Goal: Task Accomplishment & Management: Complete application form

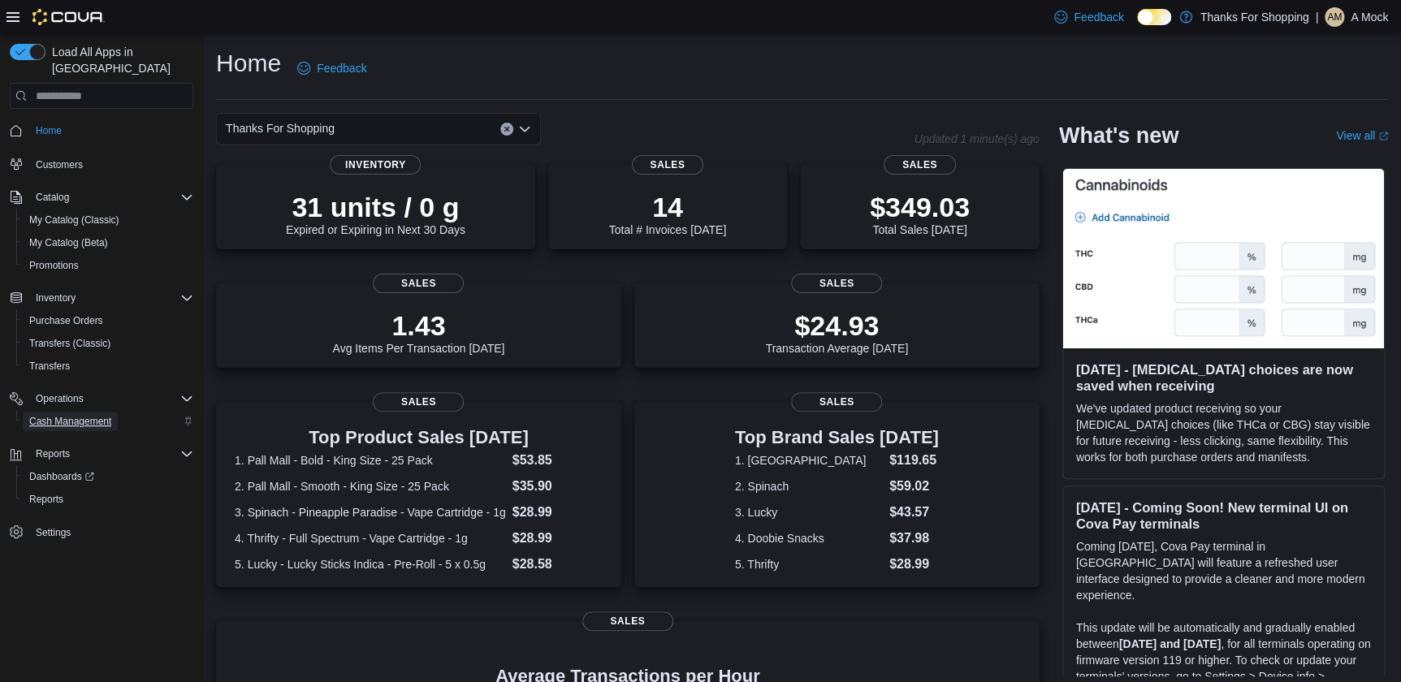
click at [69, 415] on span "Cash Management" at bounding box center [70, 421] width 82 height 13
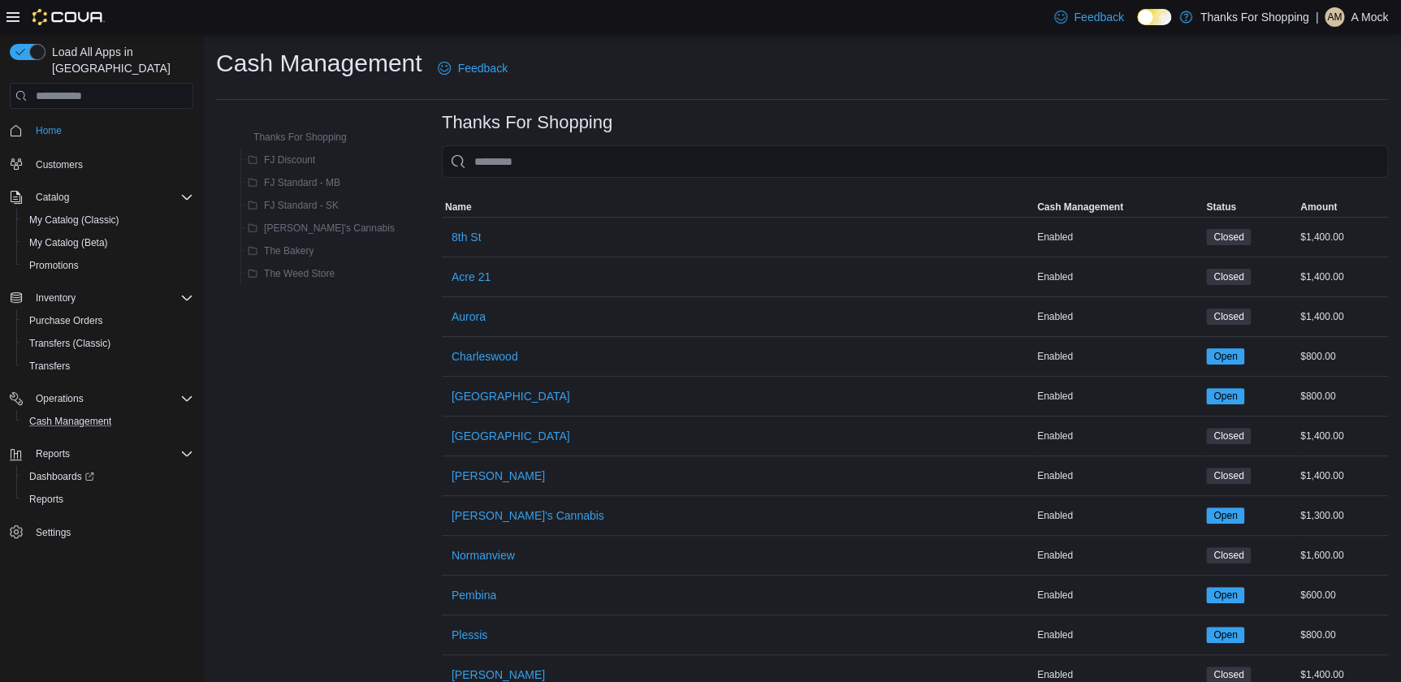
drag, startPoint x: 184, startPoint y: 403, endPoint x: 196, endPoint y: 404, distance: 12.2
click at [0, 0] on icon "Complex example" at bounding box center [0, 0] width 0 height 0
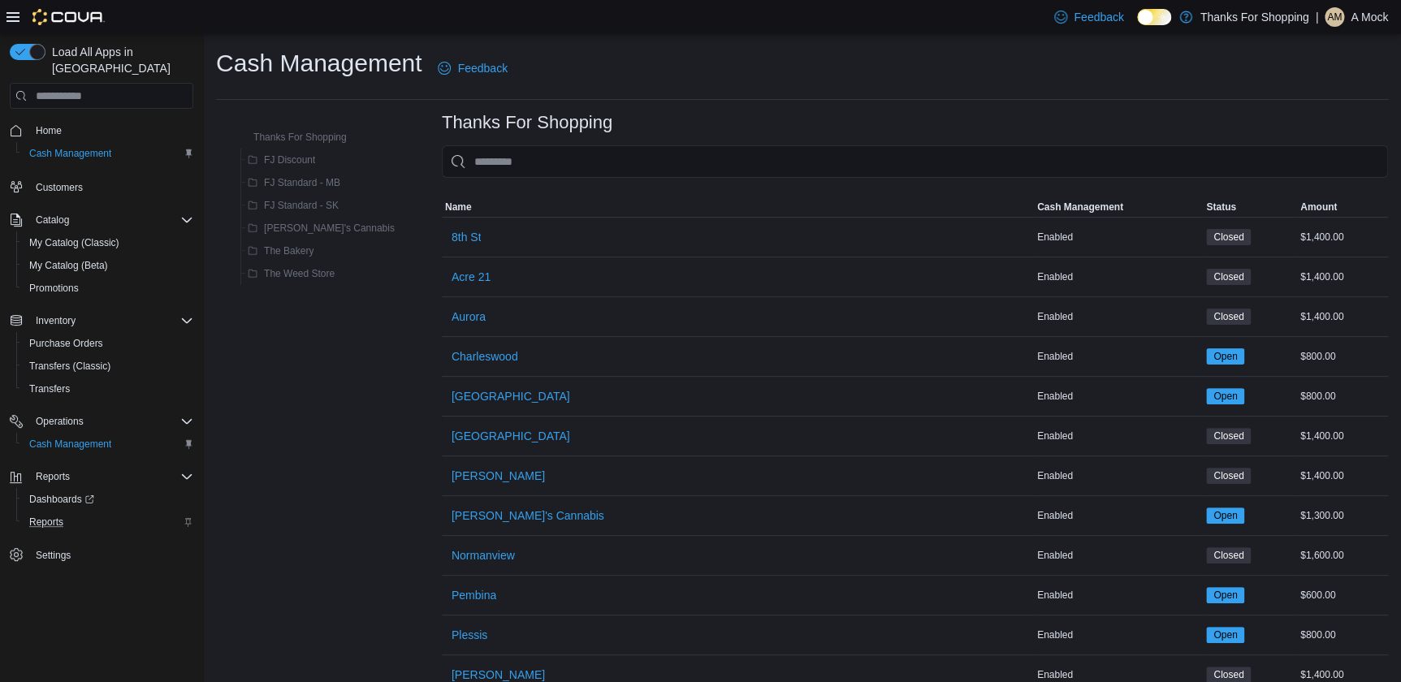
click at [186, 512] on div "Reports" at bounding box center [108, 521] width 171 height 19
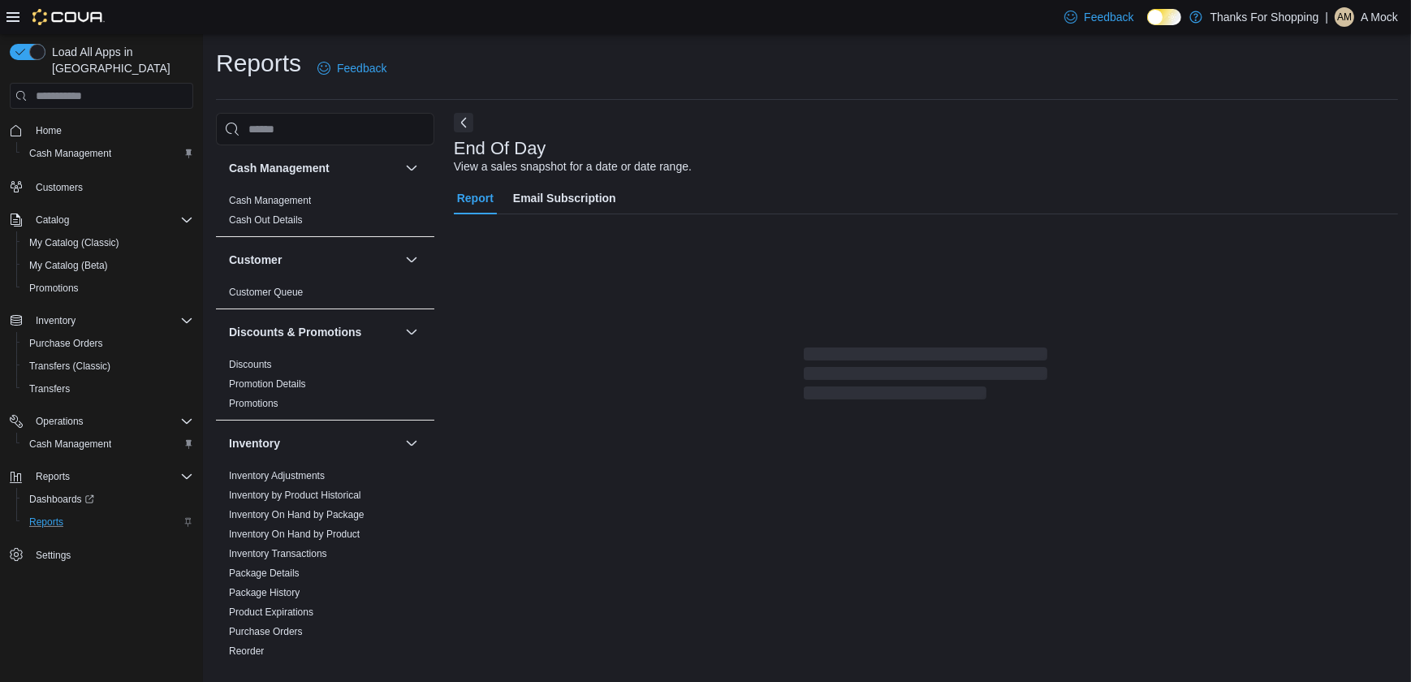
click at [184, 517] on icon "Complex example" at bounding box center [189, 522] width 10 height 10
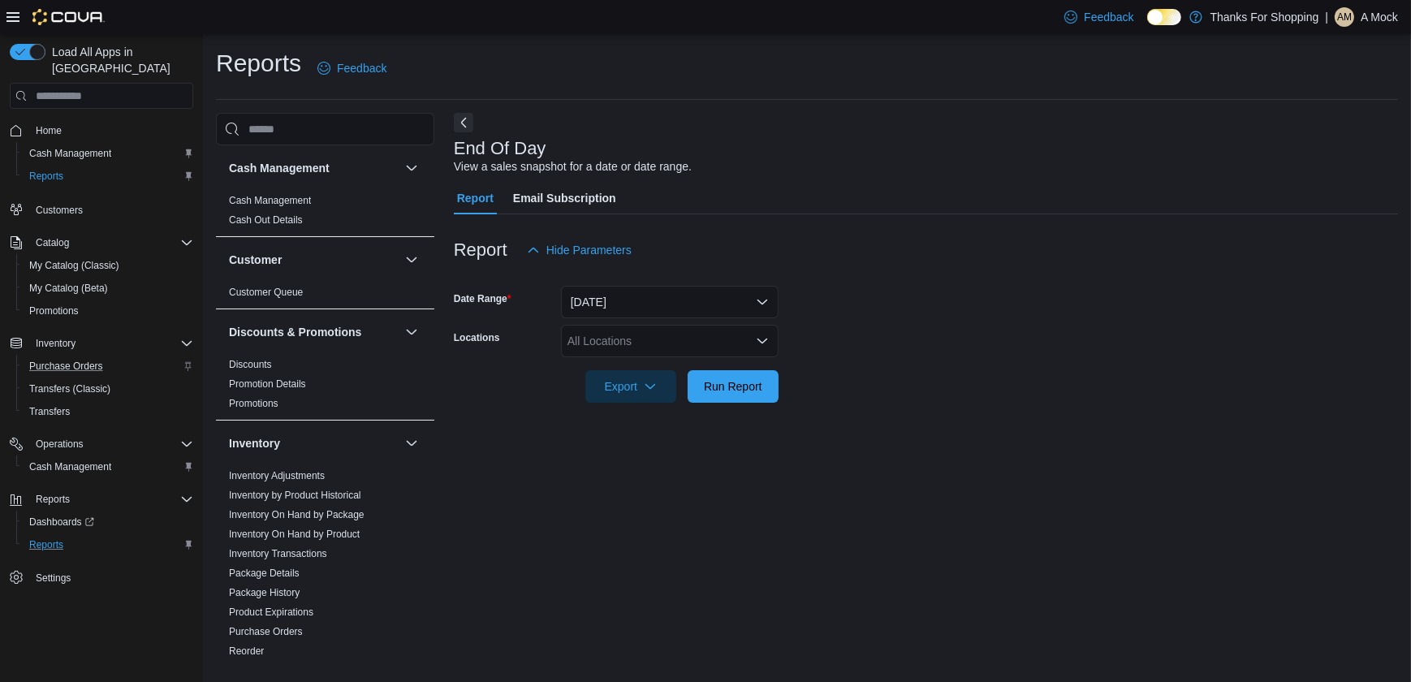
click at [184, 361] on icon "Complex example" at bounding box center [189, 366] width 10 height 10
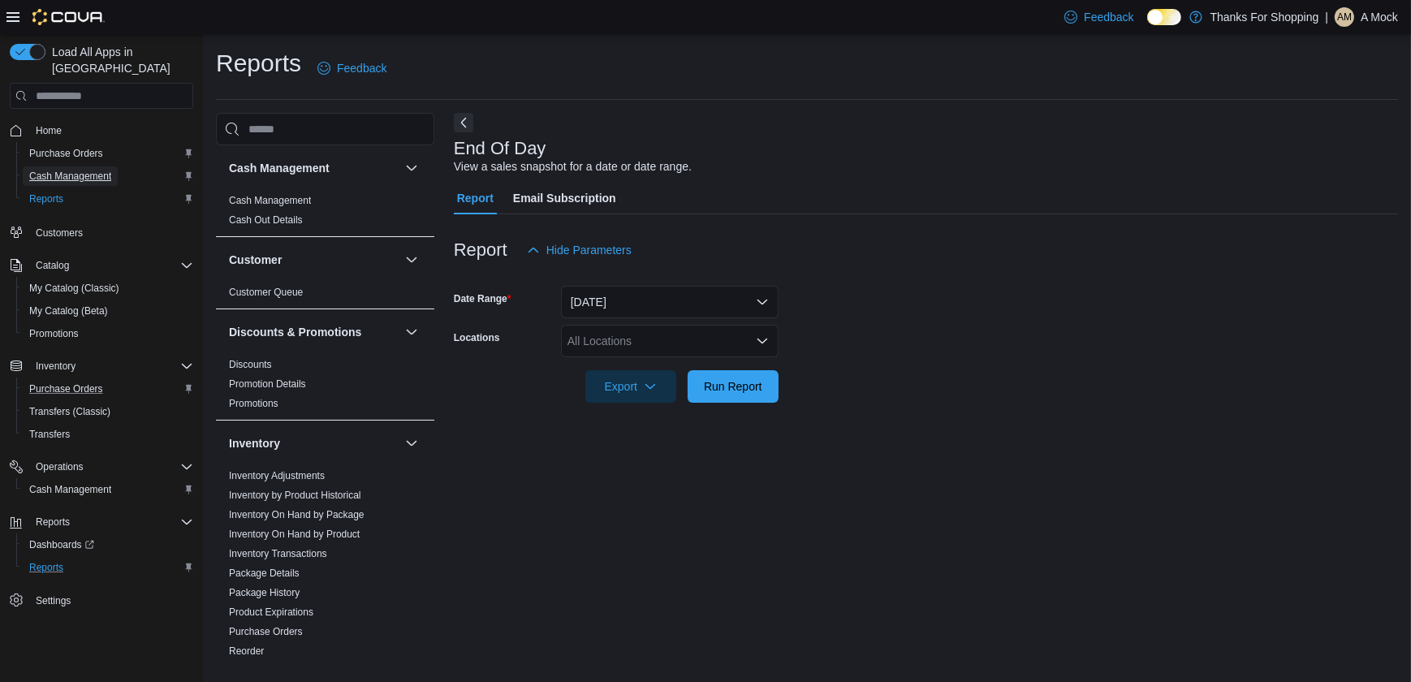
click at [64, 170] on span "Cash Management" at bounding box center [70, 176] width 82 height 13
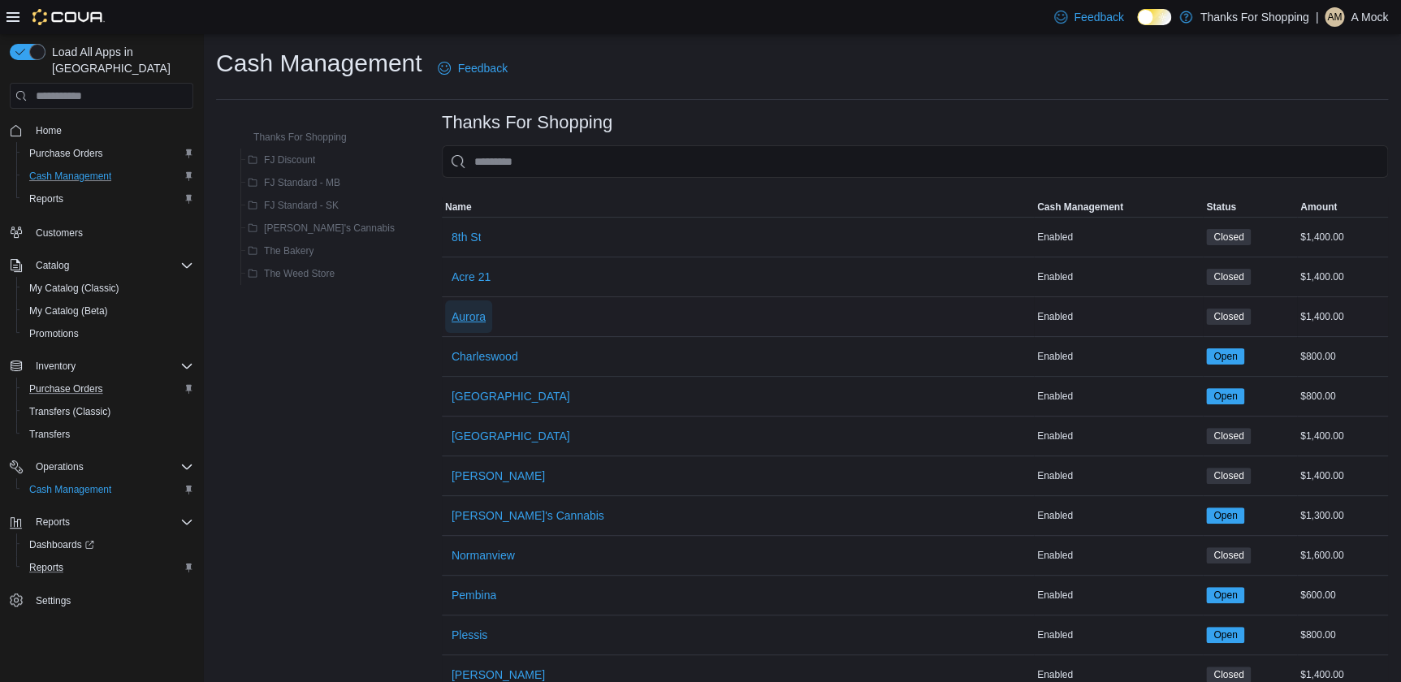
click at [451, 313] on span "Aurora" at bounding box center [468, 317] width 34 height 16
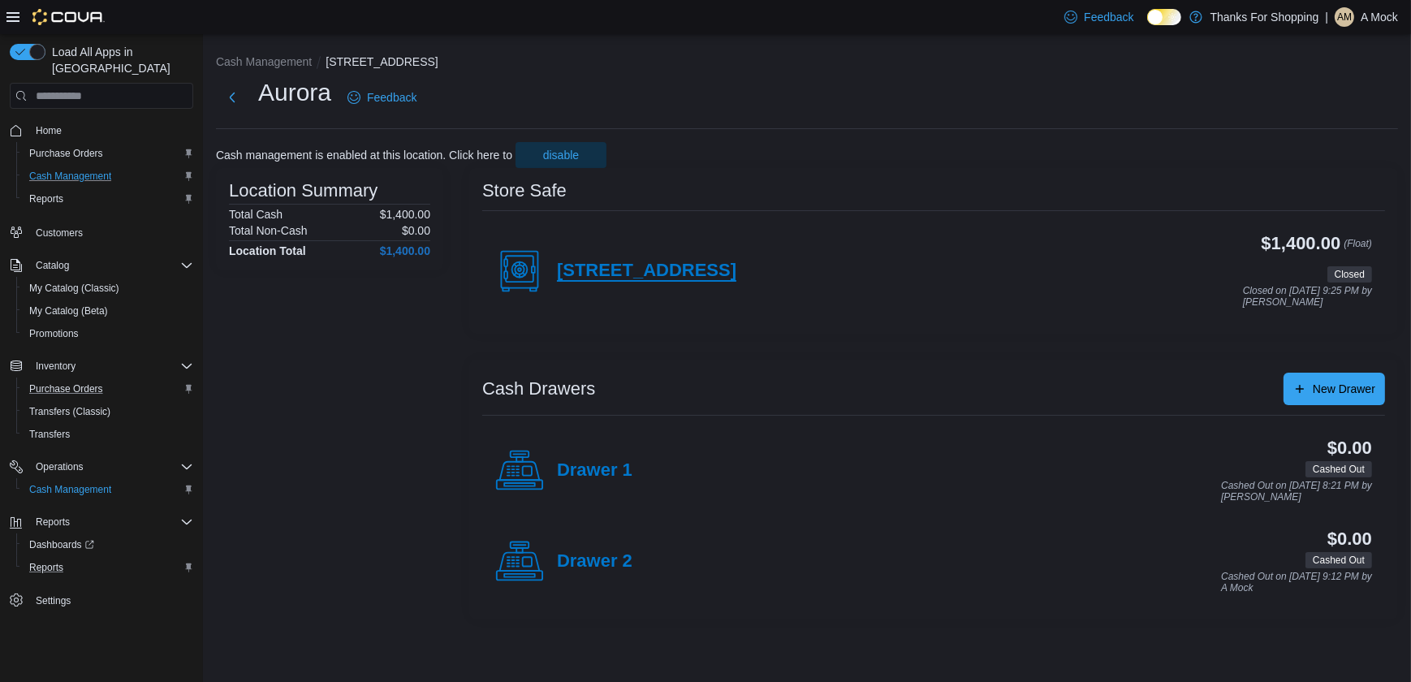
click at [586, 280] on h4 "[STREET_ADDRESS]" at bounding box center [646, 271] width 179 height 21
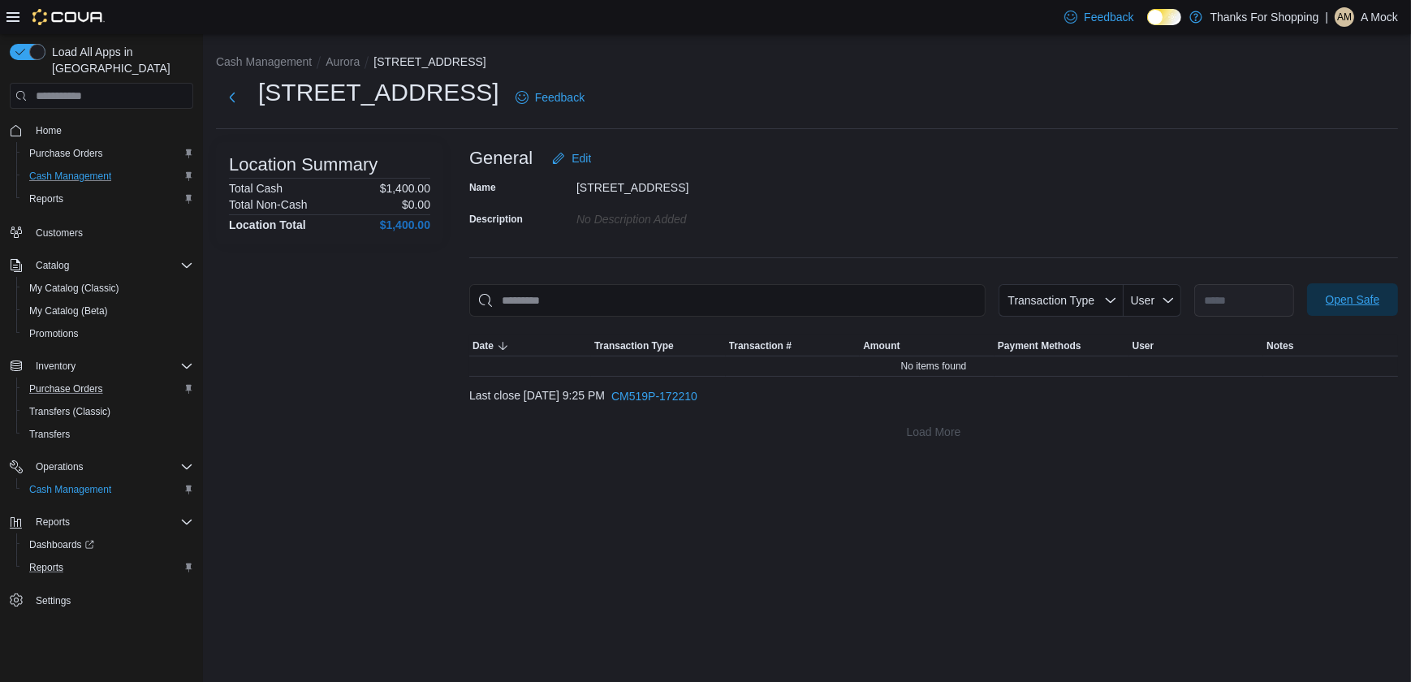
click at [1368, 304] on span "Open Safe" at bounding box center [1353, 300] width 54 height 16
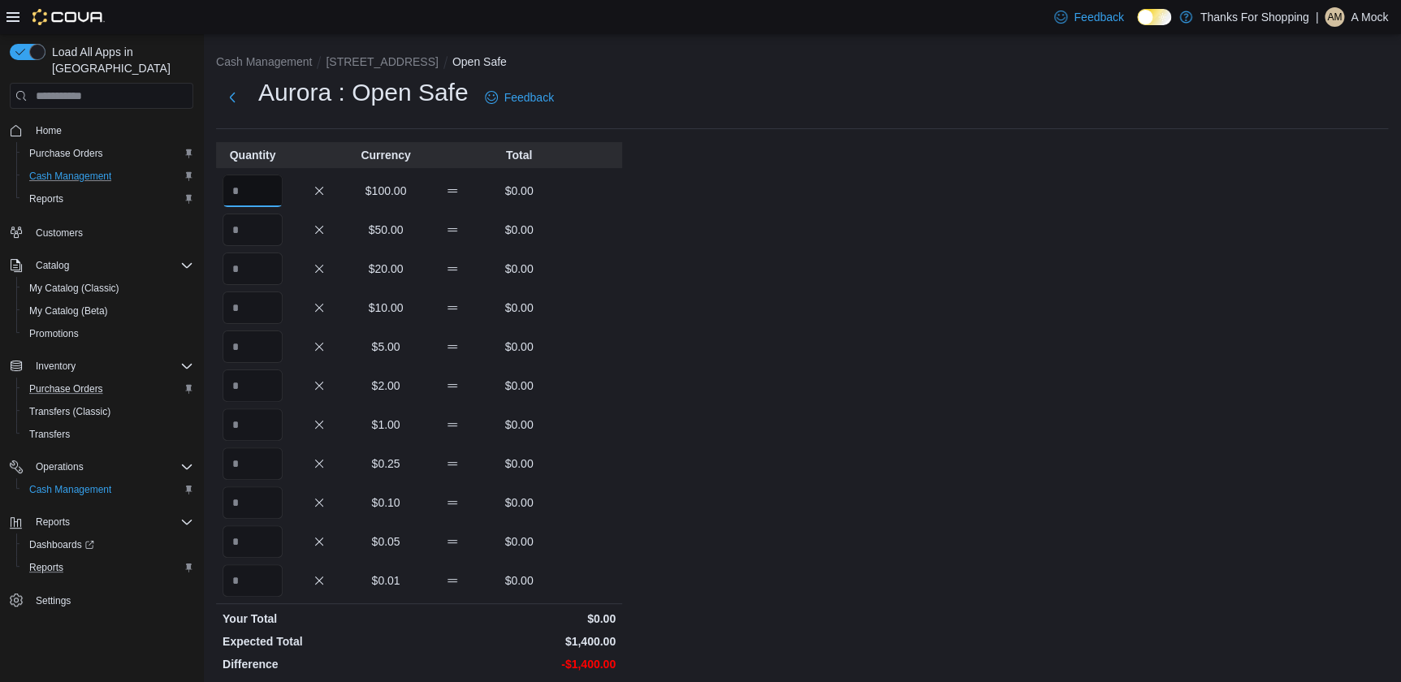
click at [242, 192] on input "Quantity" at bounding box center [252, 191] width 60 height 32
type input "*"
click at [241, 227] on input "Quantity" at bounding box center [252, 230] width 60 height 32
type input "*"
click at [271, 262] on input "Quantity" at bounding box center [252, 269] width 60 height 32
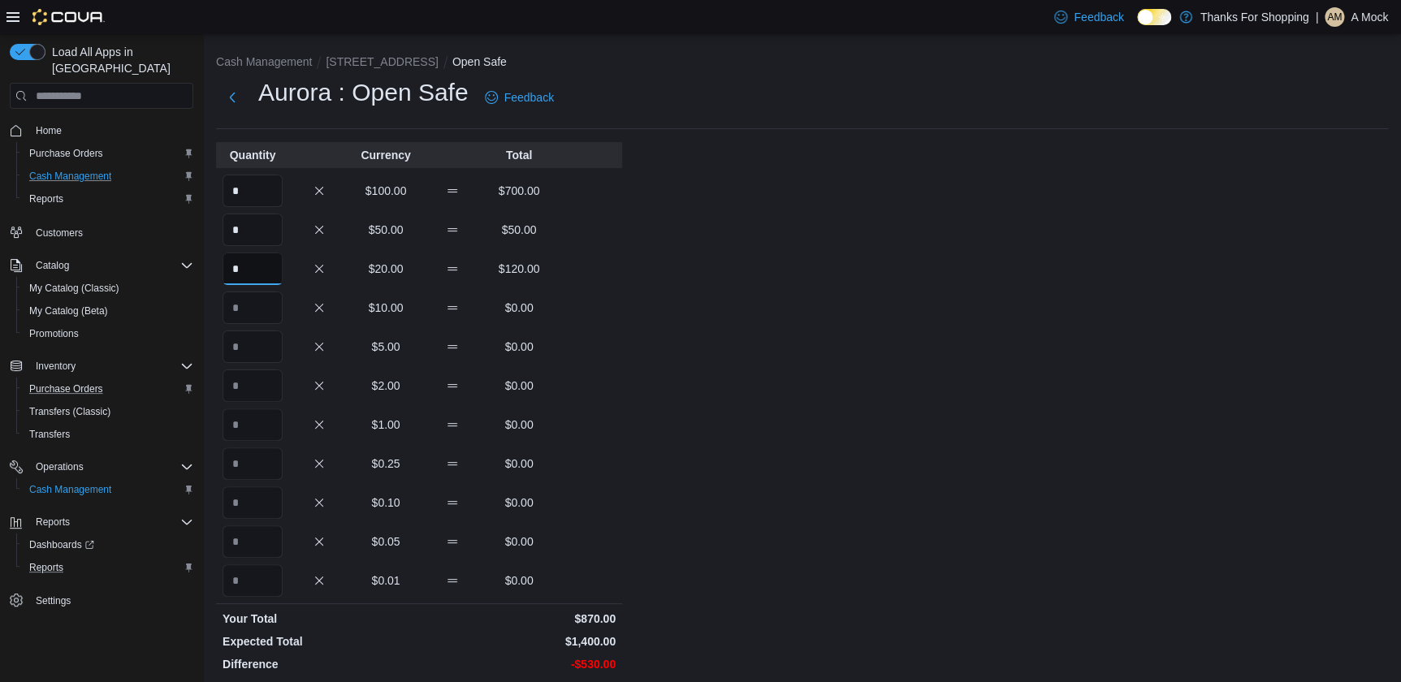
type input "*"
click at [240, 318] on input "Quantity" at bounding box center [252, 308] width 60 height 32
type input "*"
click at [246, 336] on input "Quantity" at bounding box center [252, 346] width 60 height 32
type input "*"
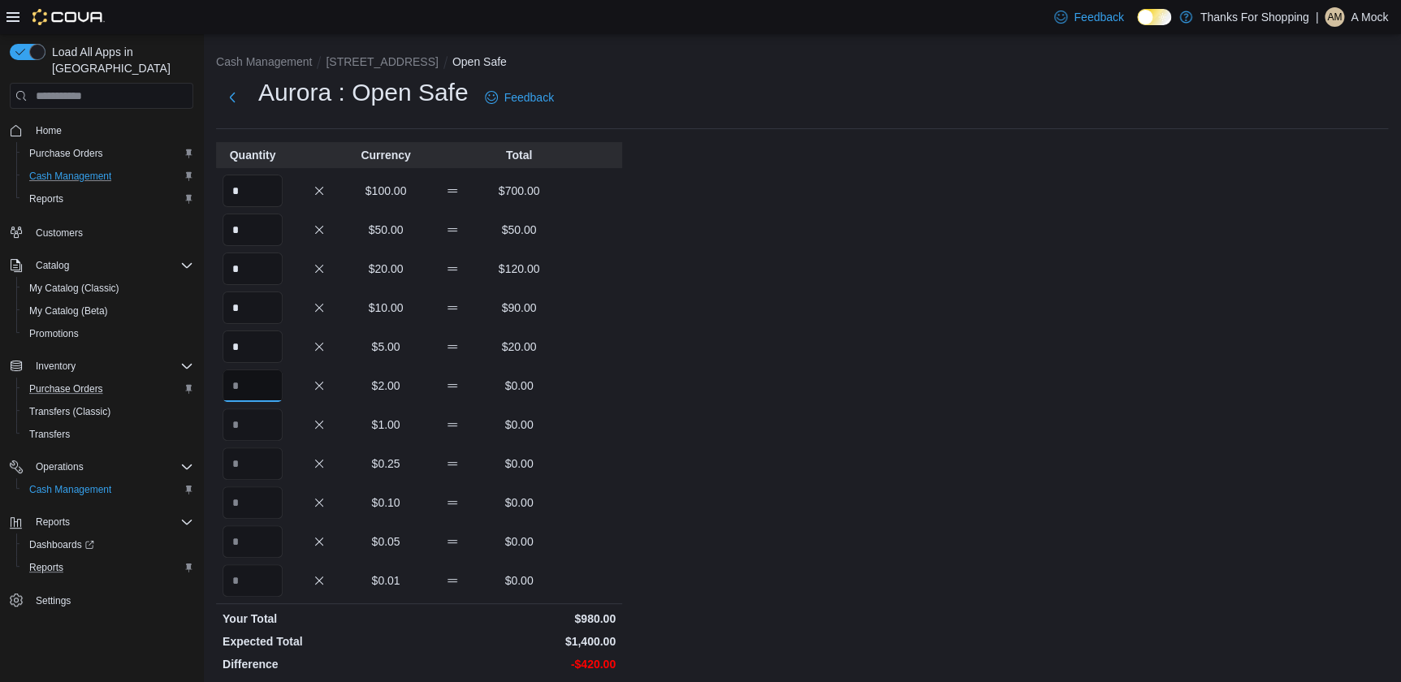
click at [257, 374] on input "Quantity" at bounding box center [252, 385] width 60 height 32
type input "***"
click at [272, 432] on input "Quantity" at bounding box center [252, 424] width 60 height 32
type input "***"
click at [245, 463] on input "Quantity" at bounding box center [252, 463] width 60 height 32
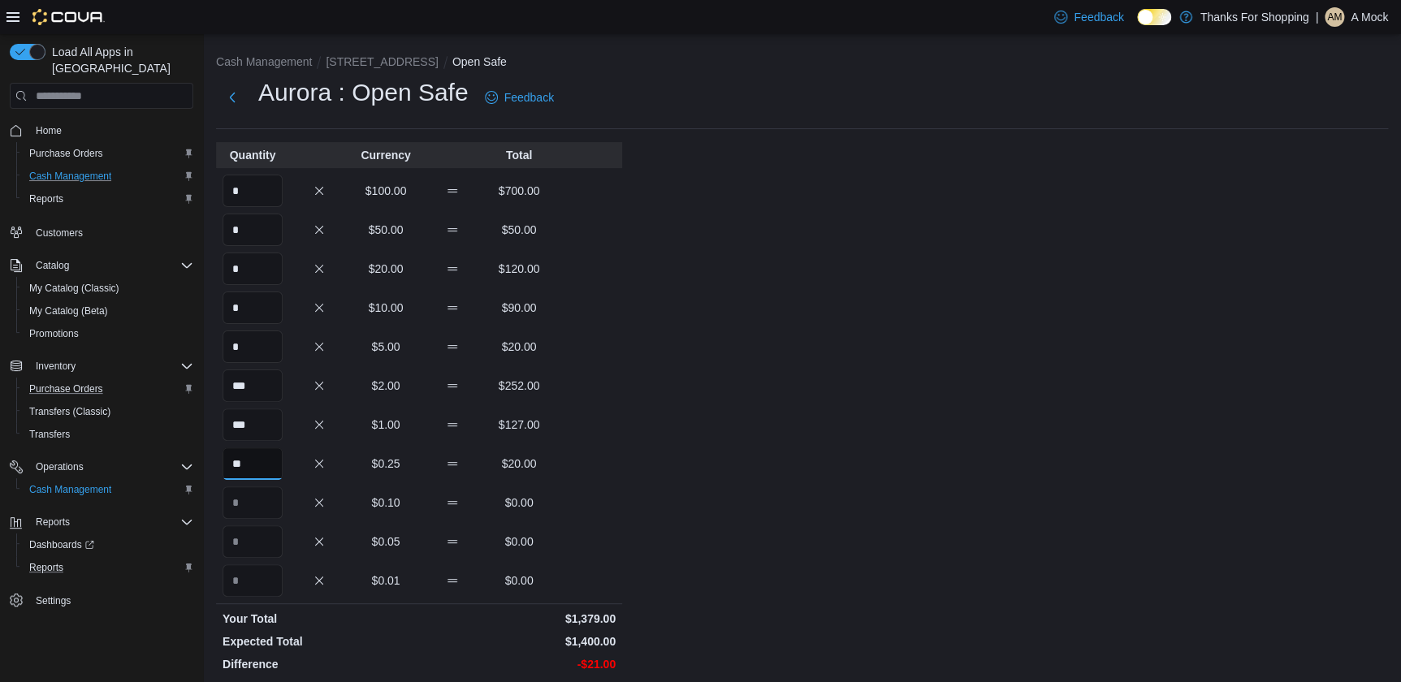
type input "**"
click at [263, 507] on input "Quantity" at bounding box center [252, 502] width 60 height 32
type input "***"
click at [270, 537] on input "Quantity" at bounding box center [252, 541] width 60 height 32
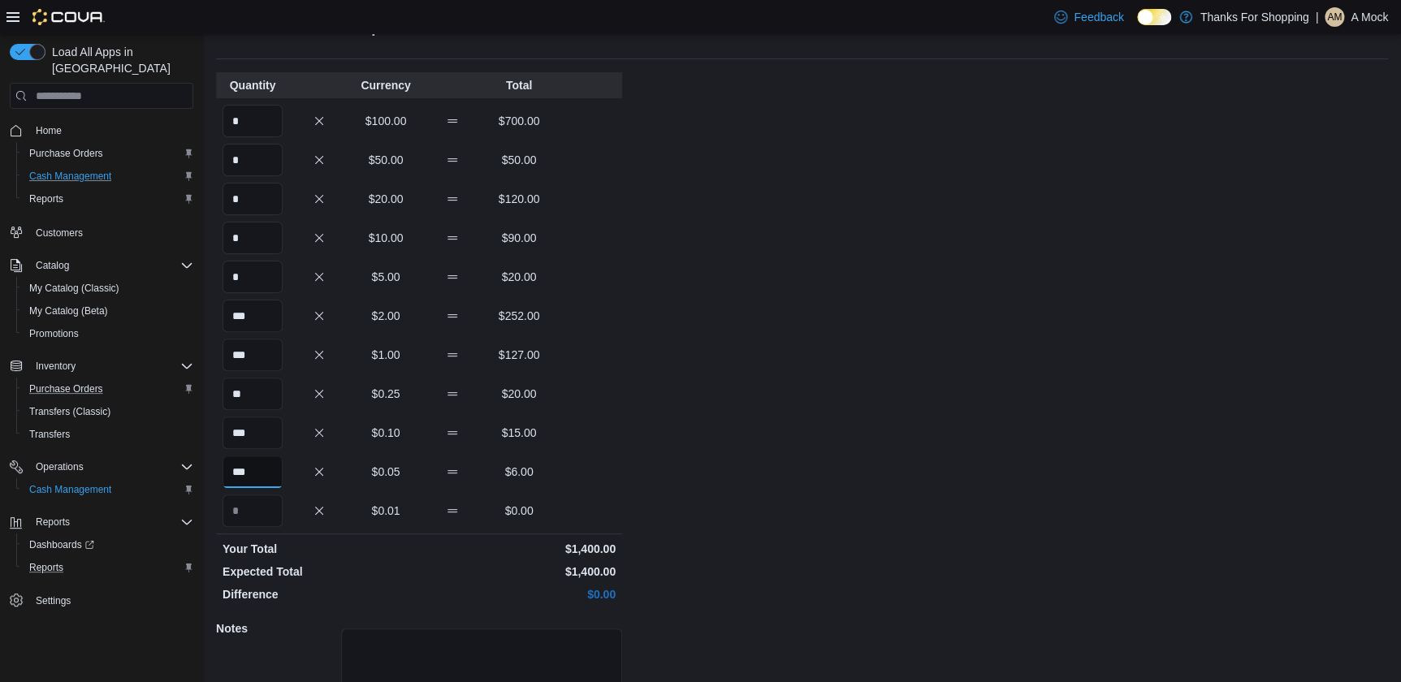
scroll to position [198, 0]
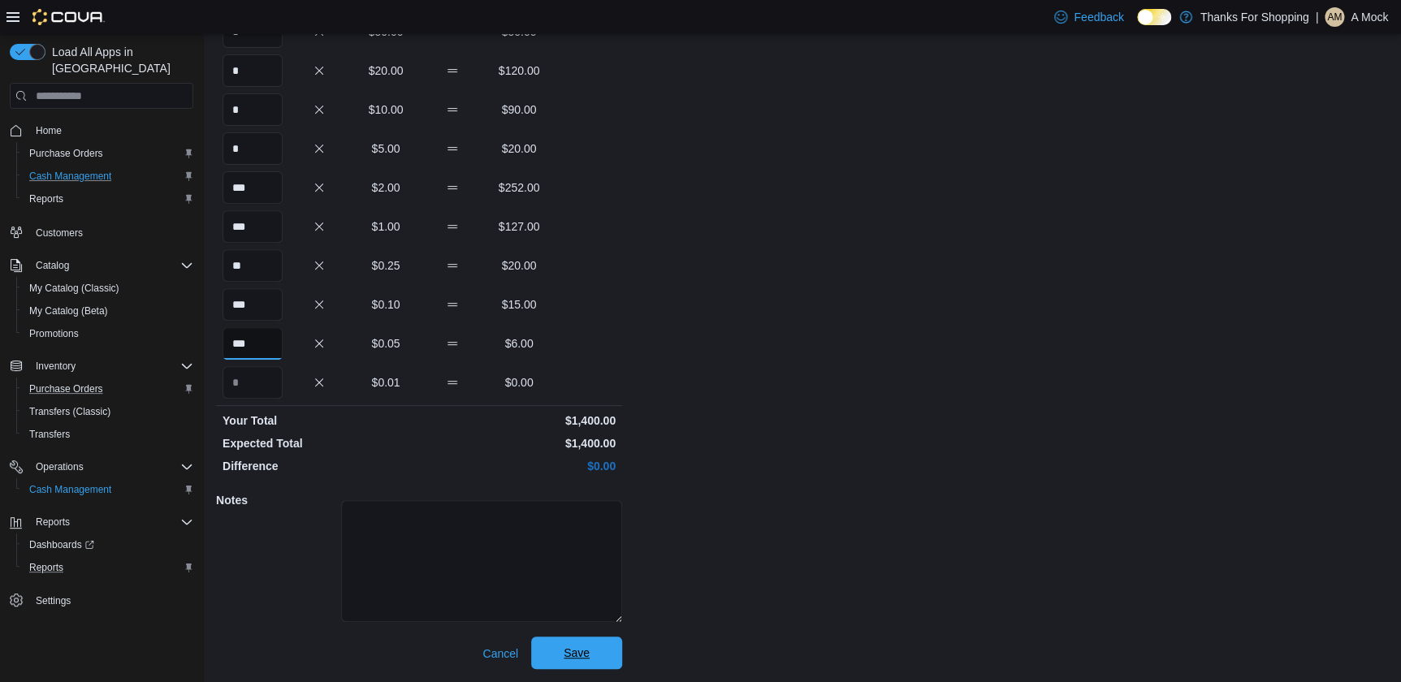
type input "***"
click at [604, 641] on span "Save" at bounding box center [576, 653] width 71 height 32
